Goal: Transaction & Acquisition: Purchase product/service

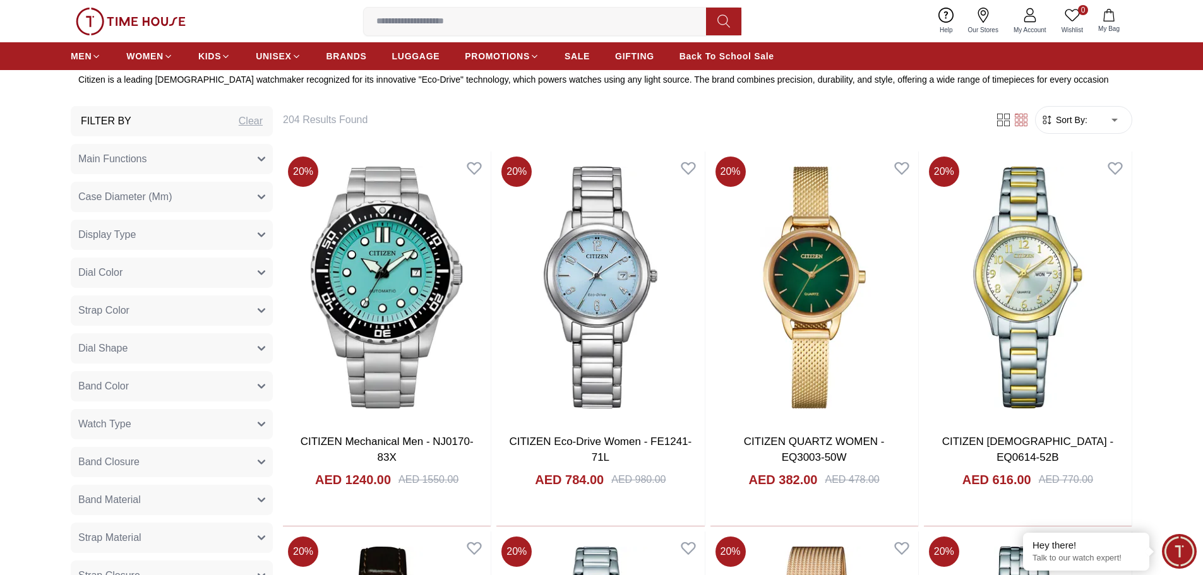
scroll to position [379, 0]
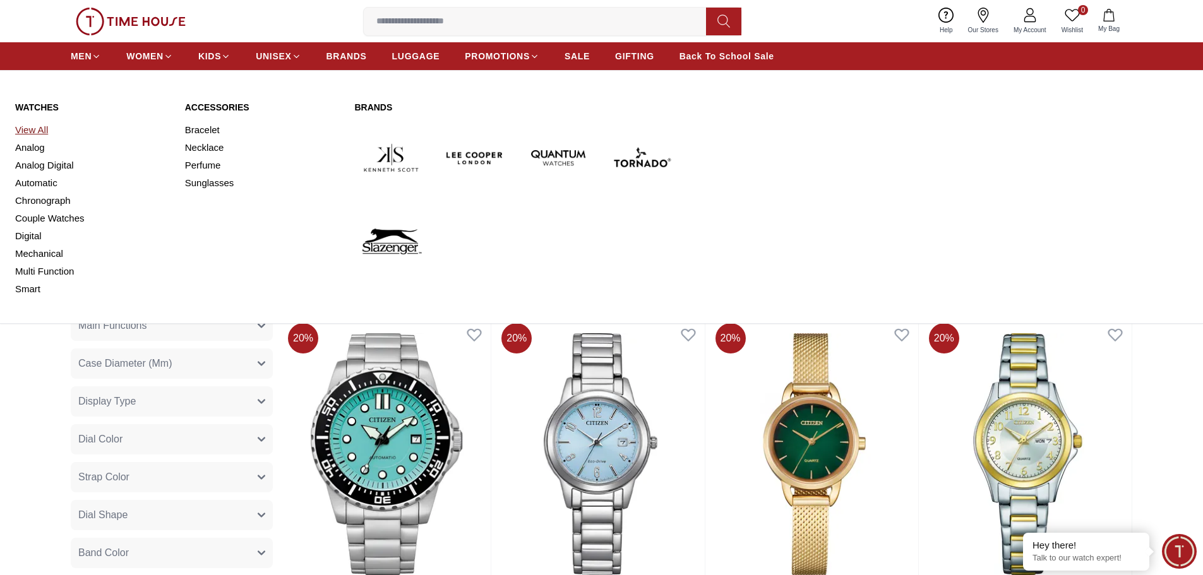
click at [35, 126] on link "View All" at bounding box center [92, 130] width 155 height 18
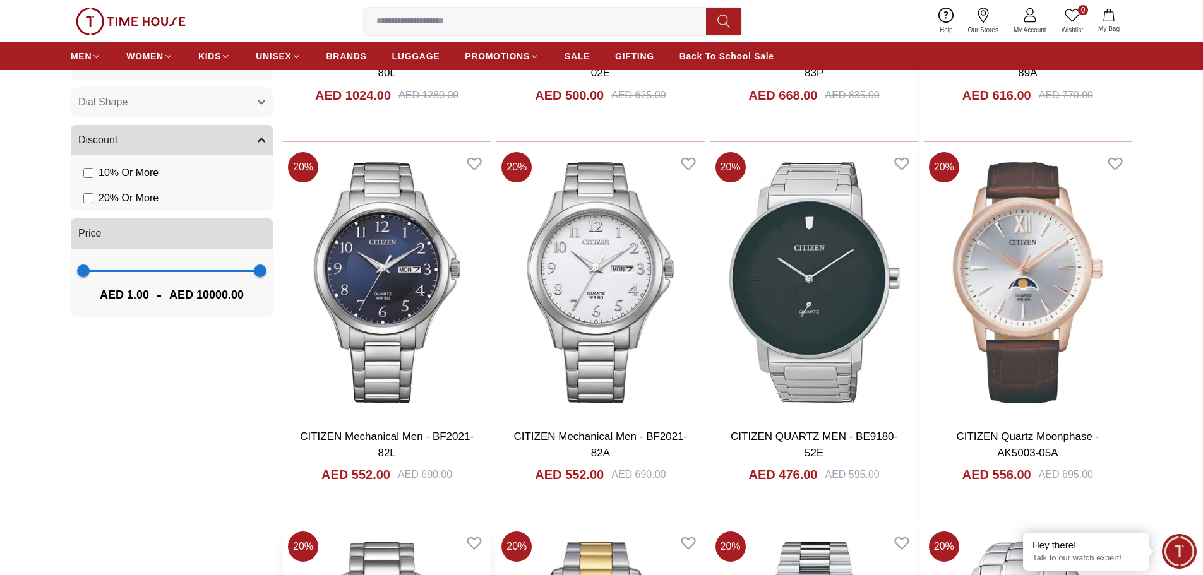
scroll to position [695, 0]
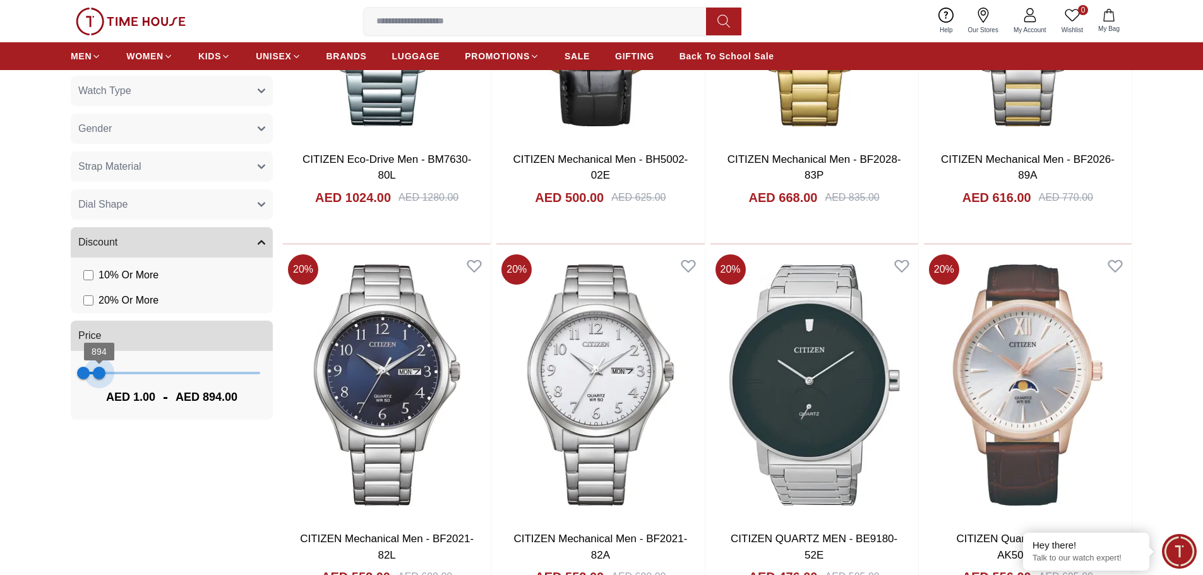
type input "***"
drag, startPoint x: 262, startPoint y: 372, endPoint x: 97, endPoint y: 374, distance: 164.2
click at [97, 374] on span "787" at bounding box center [97, 373] width 13 height 13
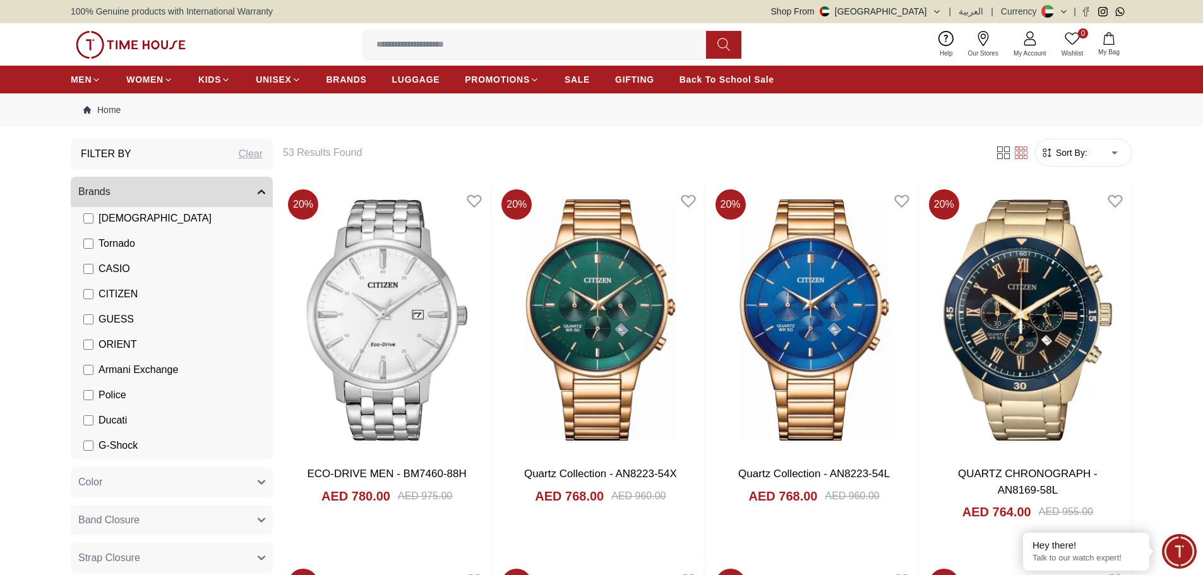
scroll to position [196, 0]
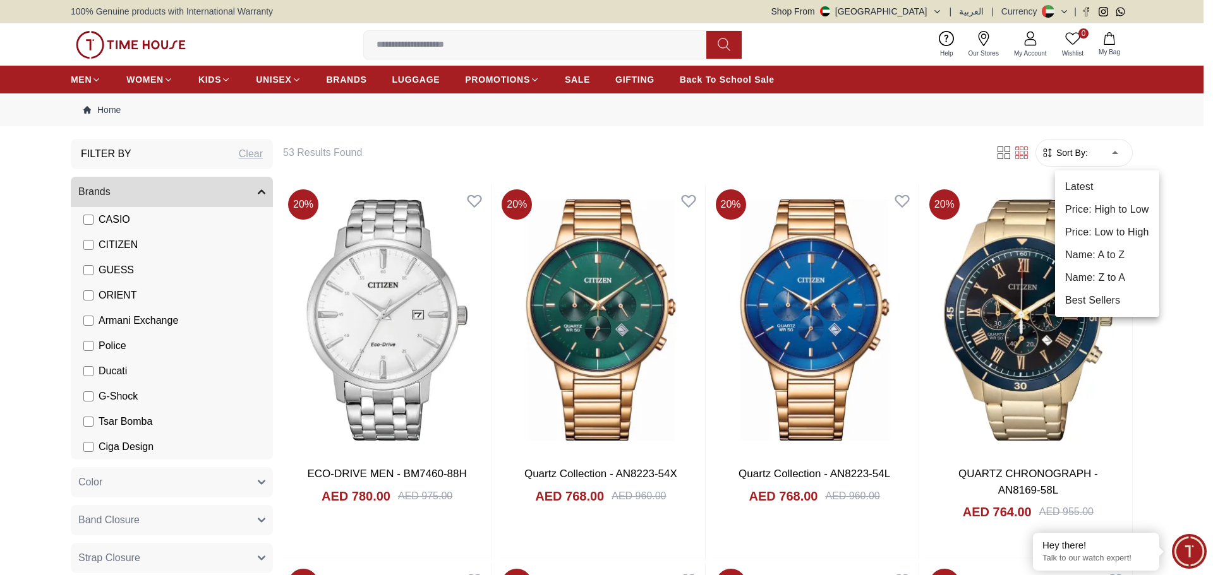
click at [1093, 227] on li "Price: Low to High" at bounding box center [1107, 232] width 104 height 23
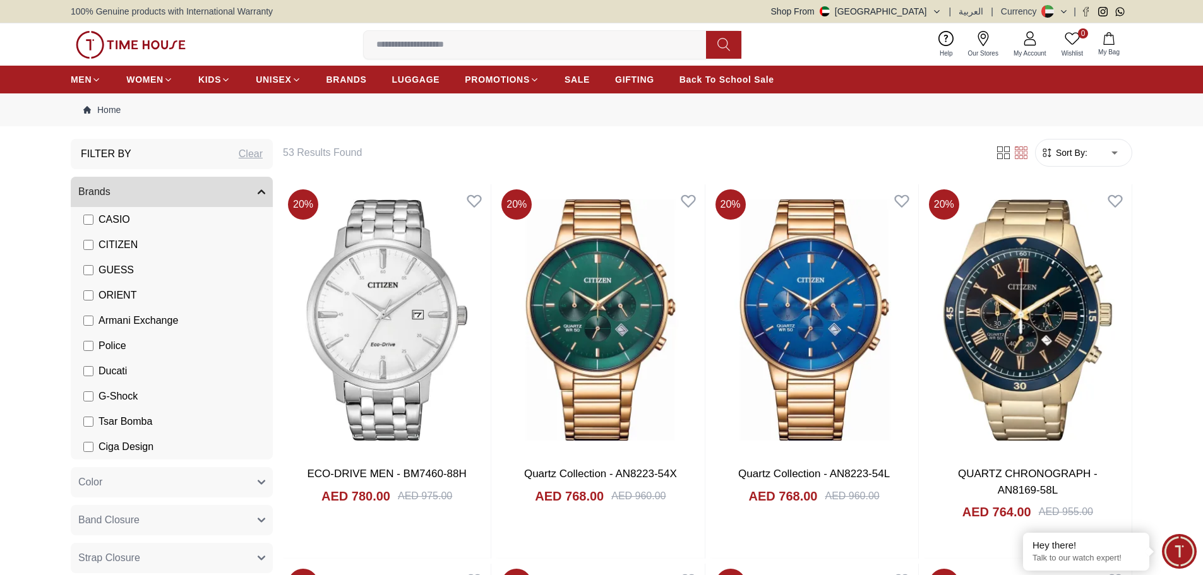
type input "*"
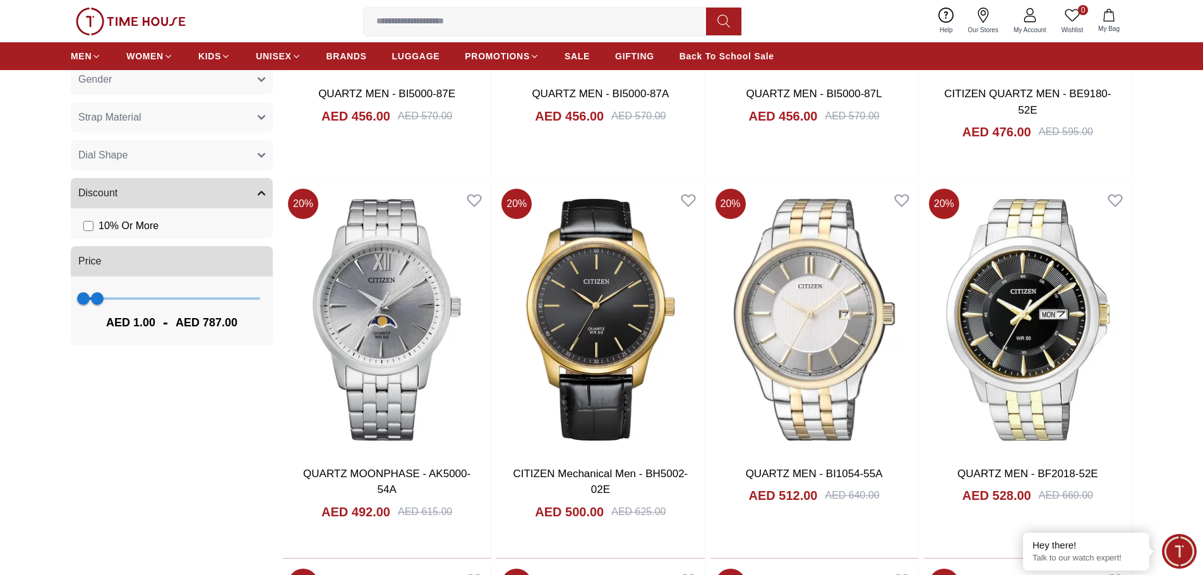
scroll to position [821, 0]
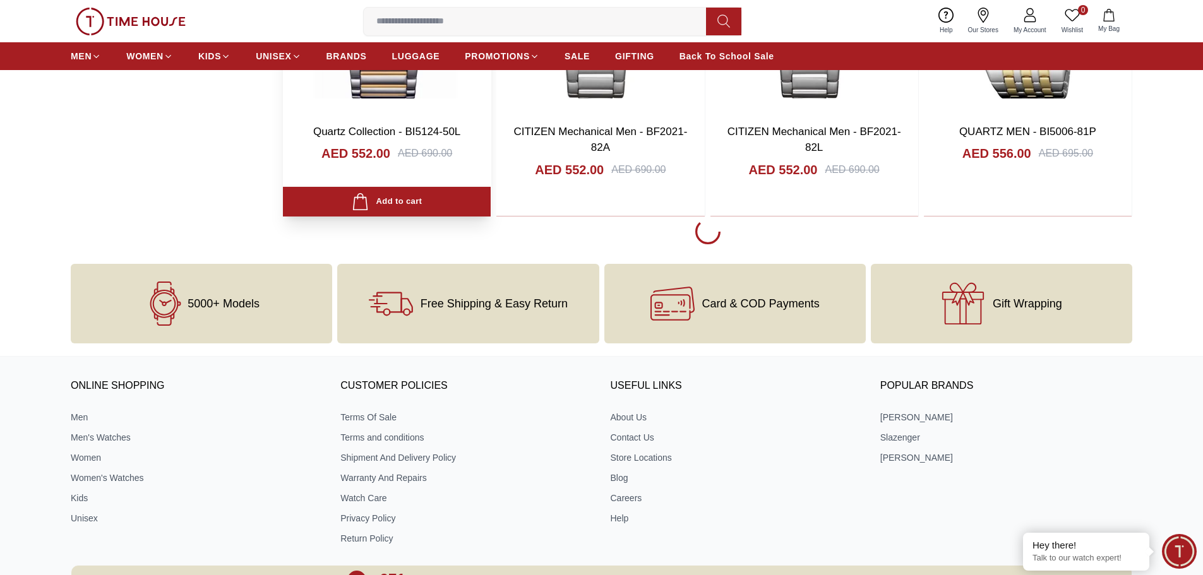
scroll to position [1769, 0]
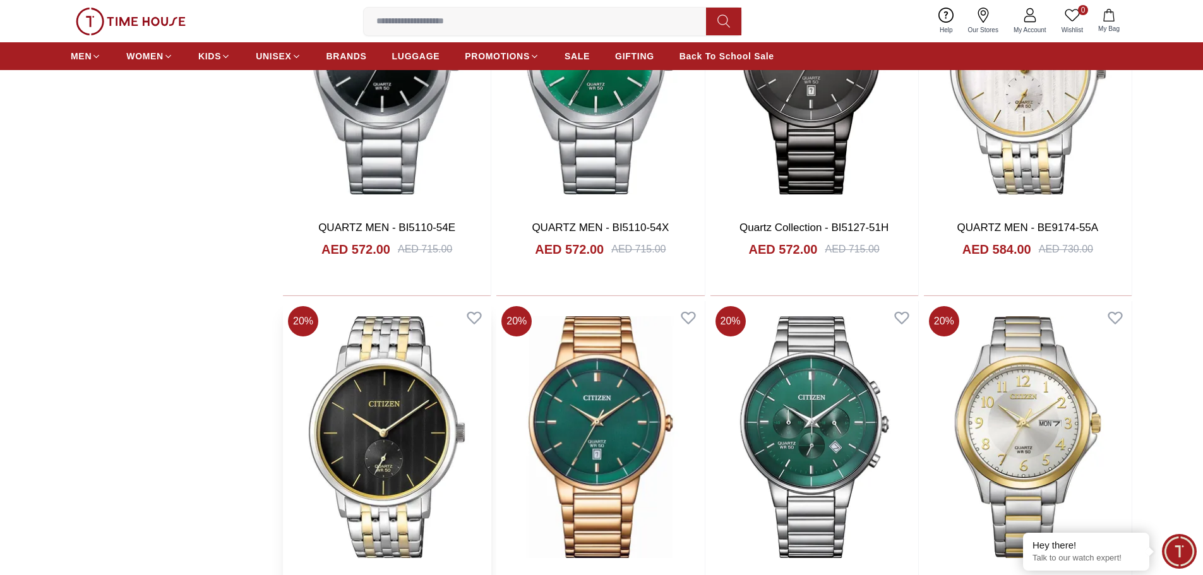
scroll to position [3095, 0]
